Goal: Find contact information: Find contact information

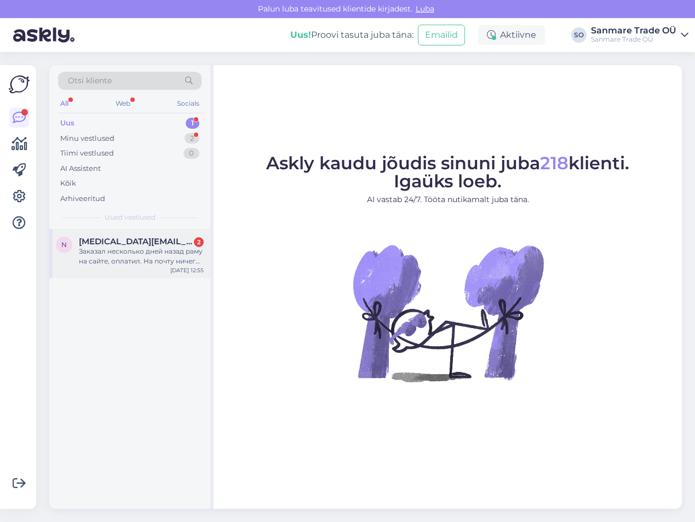
click at [122, 250] on div "Заказал несколько дней назад раму на сайте, оплатил. На почту ничего не пришло.…" at bounding box center [141, 256] width 125 height 20
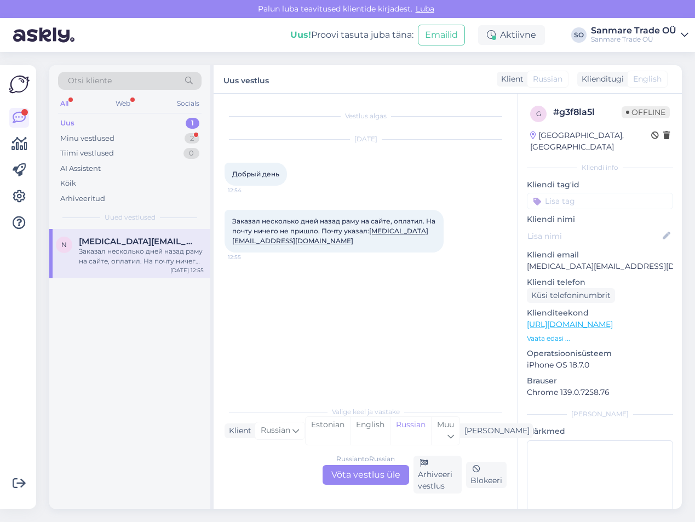
click at [637, 81] on span "English" at bounding box center [647, 78] width 28 height 11
click at [390, 478] on div "Russian to Russian Võta vestlus üle" at bounding box center [365, 475] width 86 height 20
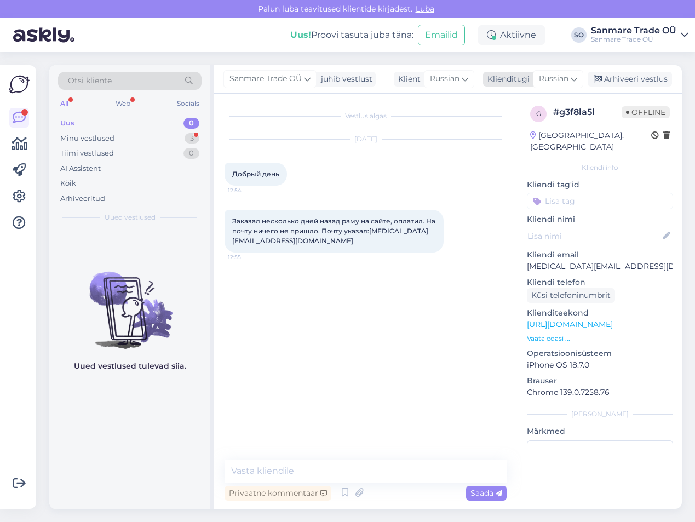
click at [574, 78] on icon at bounding box center [573, 79] width 7 height 12
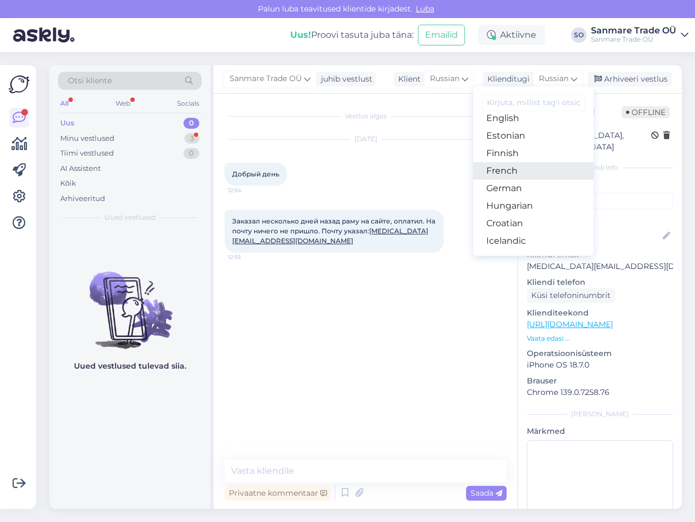
scroll to position [89, 0]
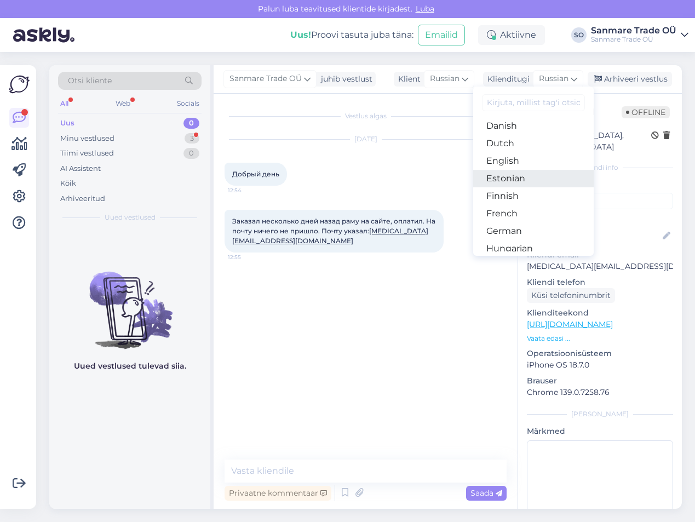
click at [520, 177] on link "Estonian" at bounding box center [533, 179] width 120 height 18
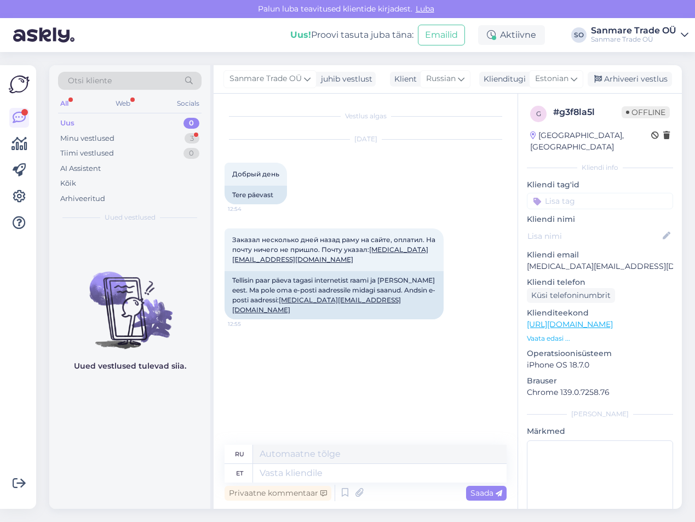
click at [644, 261] on p "[MEDICAL_DATA][EMAIL_ADDRESS][DOMAIN_NAME]" at bounding box center [600, 266] width 146 height 11
click at [630, 261] on p "[MEDICAL_DATA][EMAIL_ADDRESS][DOMAIN_NAME]" at bounding box center [600, 266] width 146 height 11
copy p "[MEDICAL_DATA][EMAIL_ADDRESS][DOMAIN_NAME]"
